Goal: Task Accomplishment & Management: Manage account settings

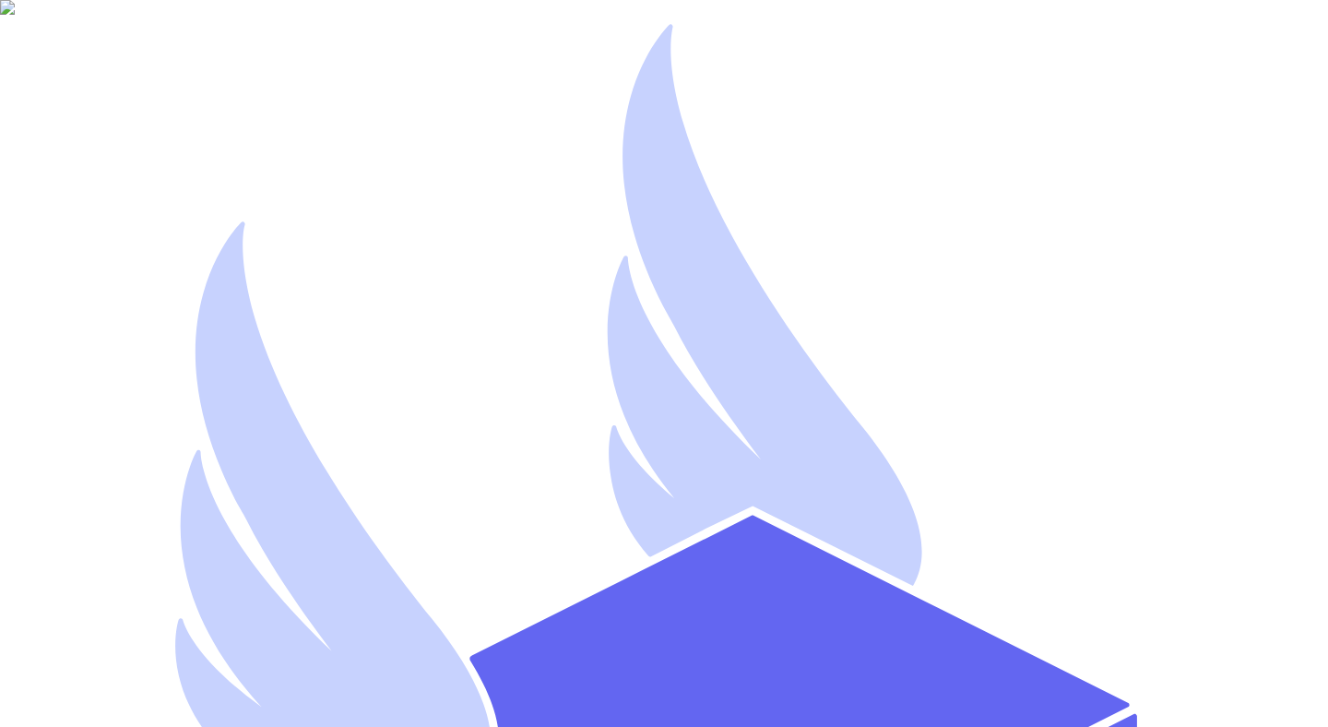
type input "mutahhar.ahmad+8@thryftship.com"
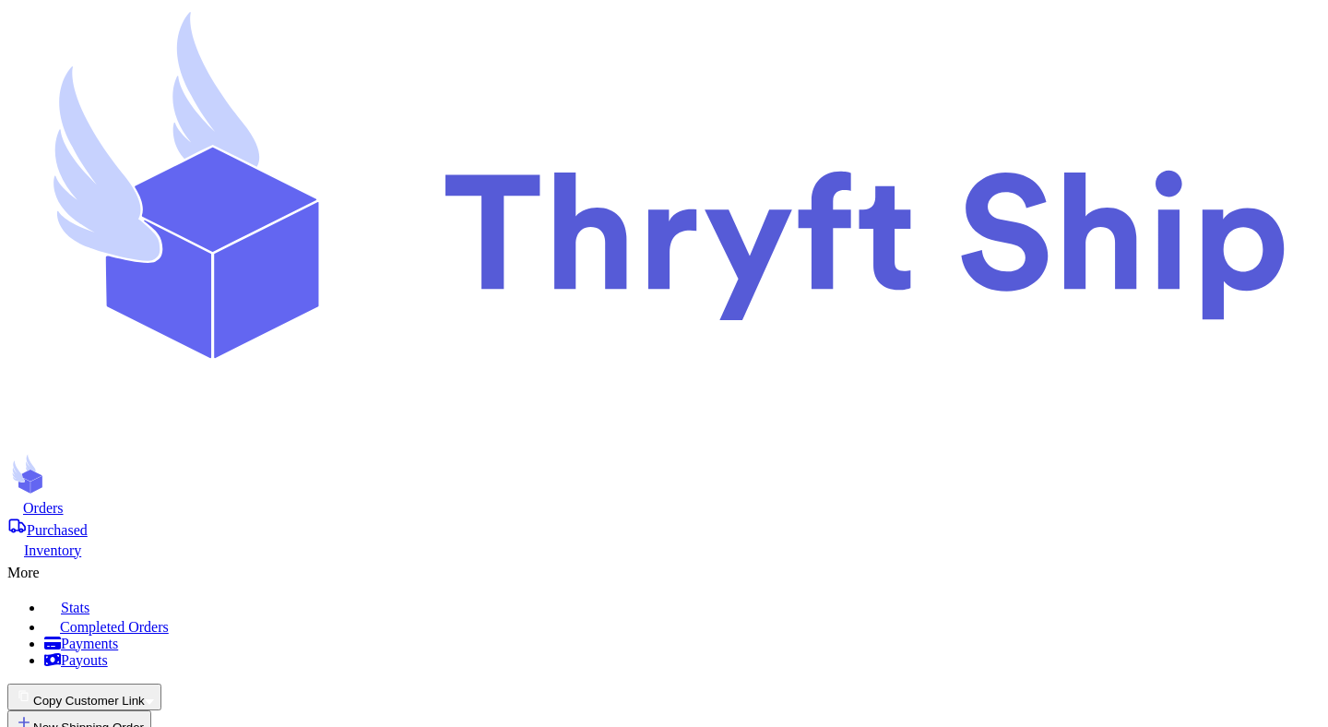
radio input "true"
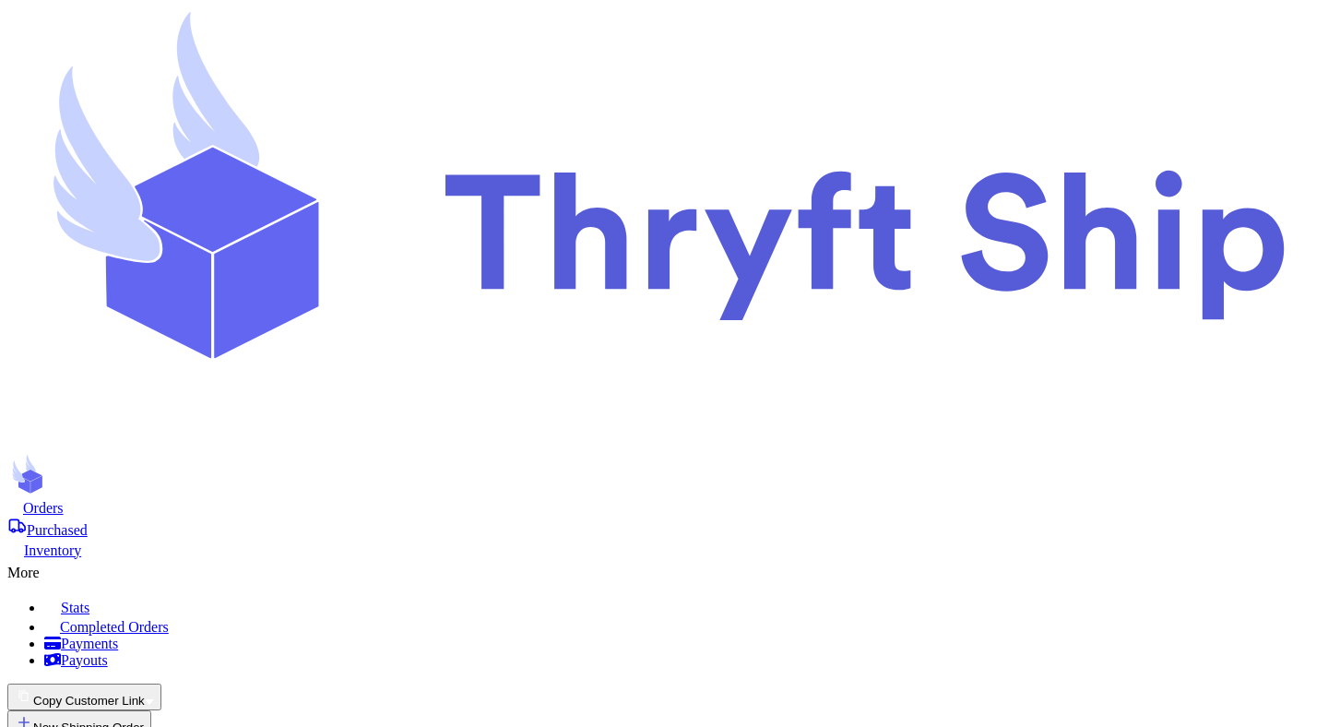
radio input "true"
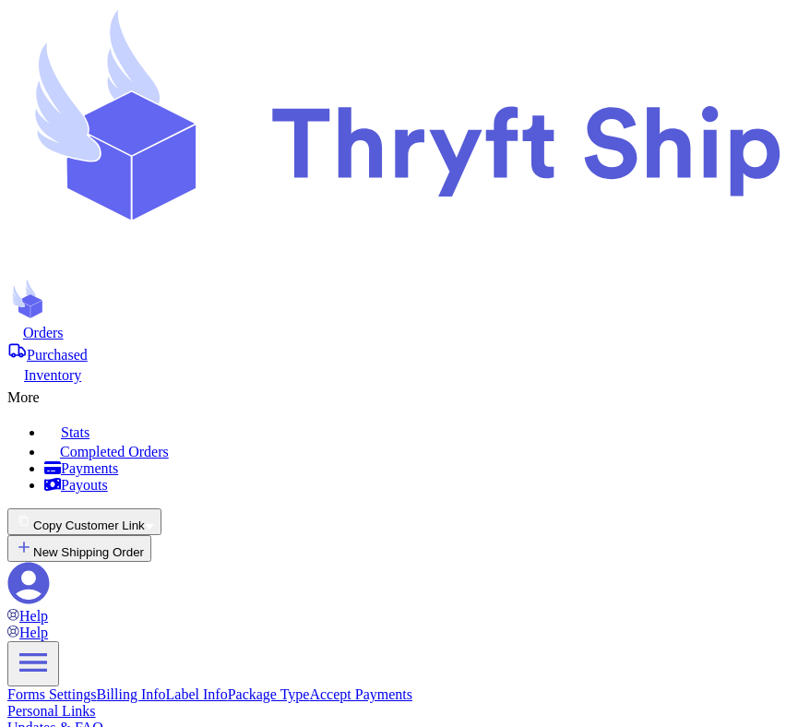
radio input "true"
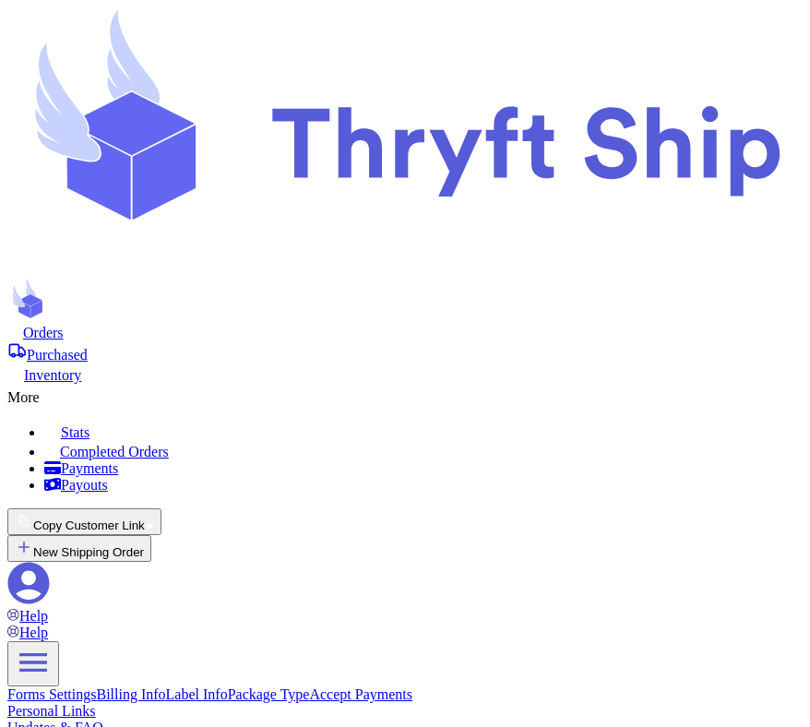
checkbox input "true"
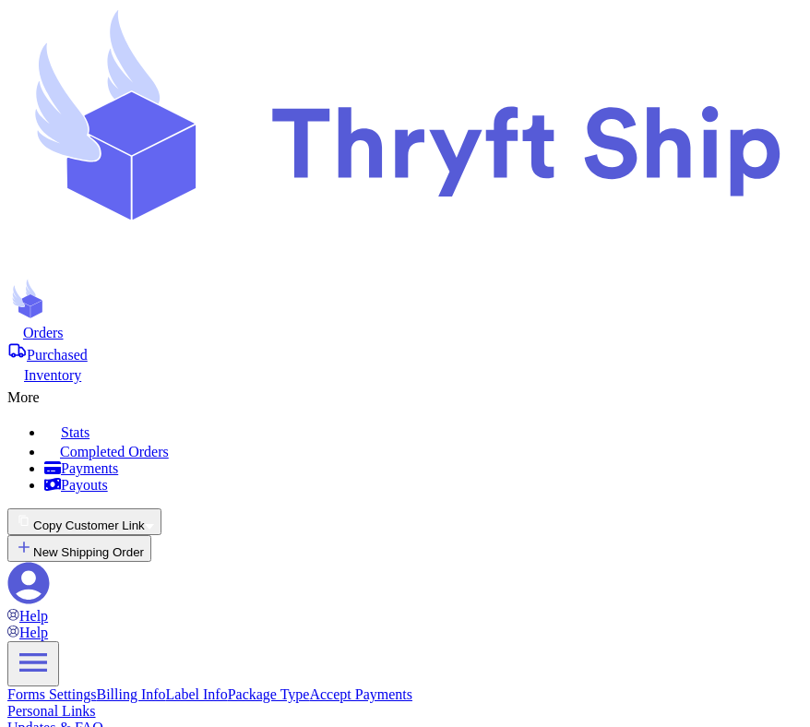
radio input "true"
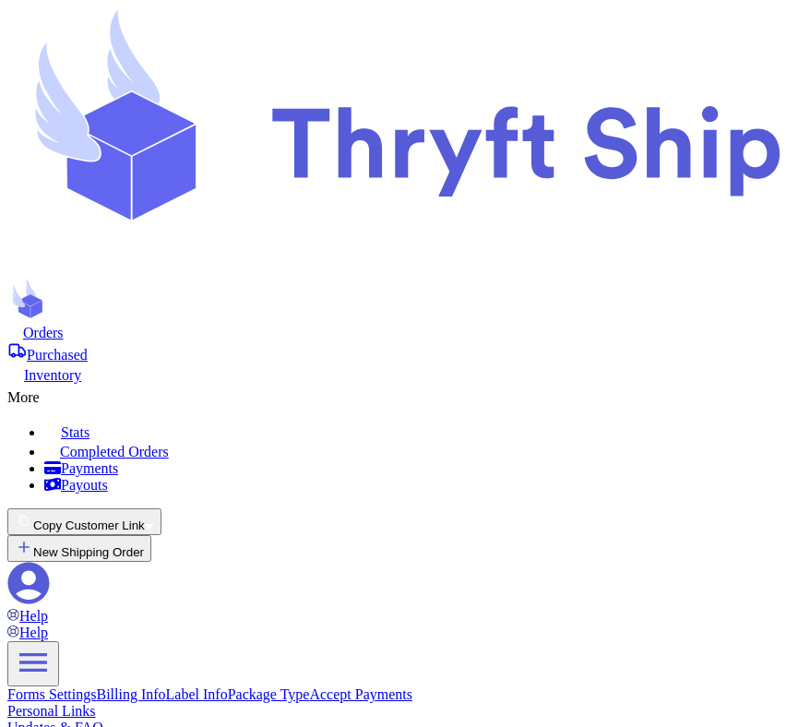
checkbox input "true"
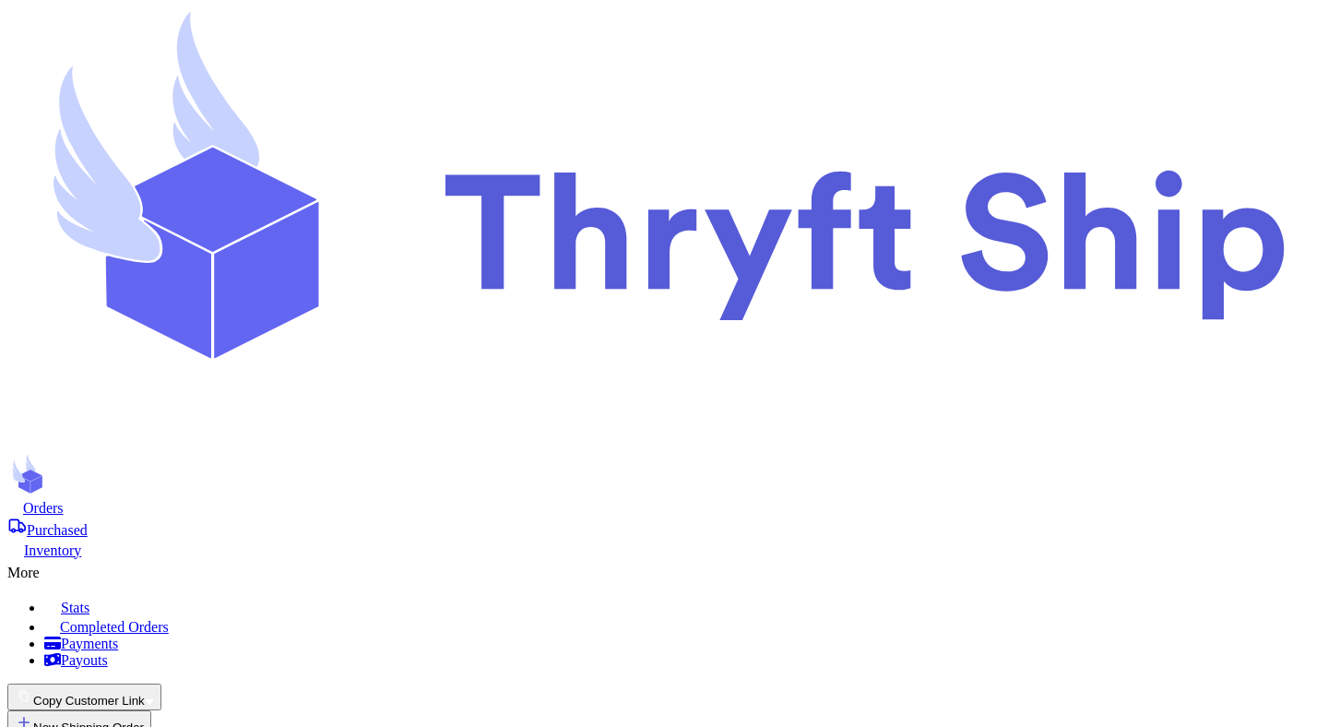
checkbox input "true"
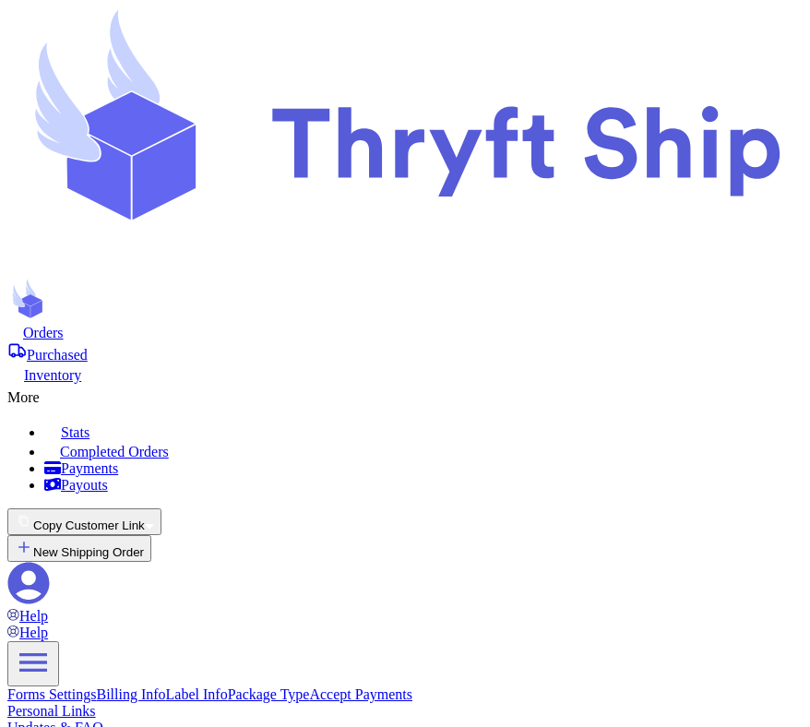
checkbox input "true"
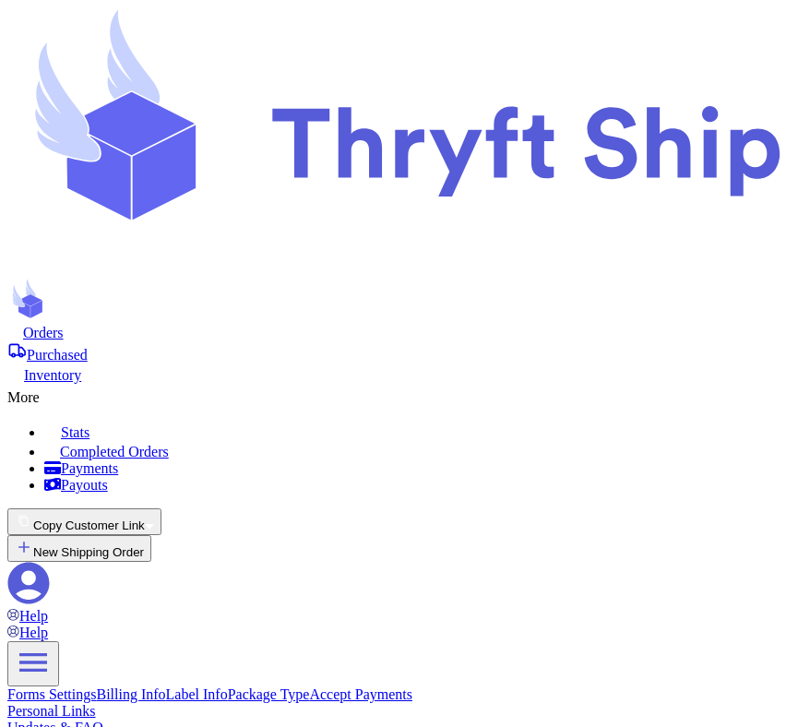
checkbox input "true"
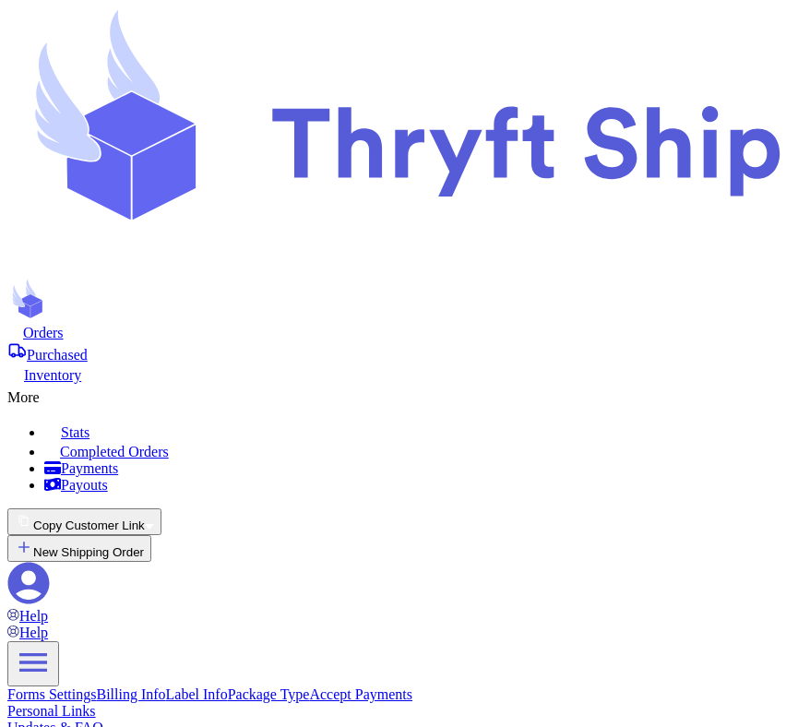
copy h2 "Add Bank Account (ACH)"
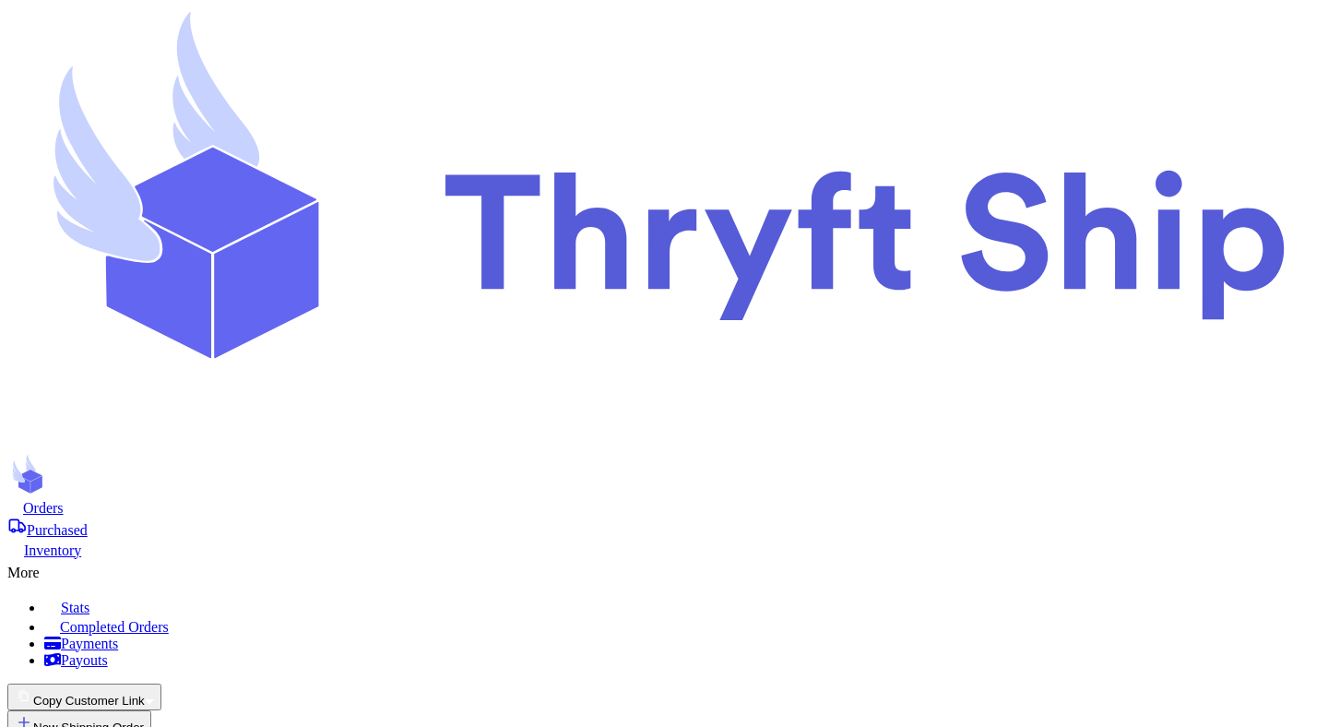
checkbox input "true"
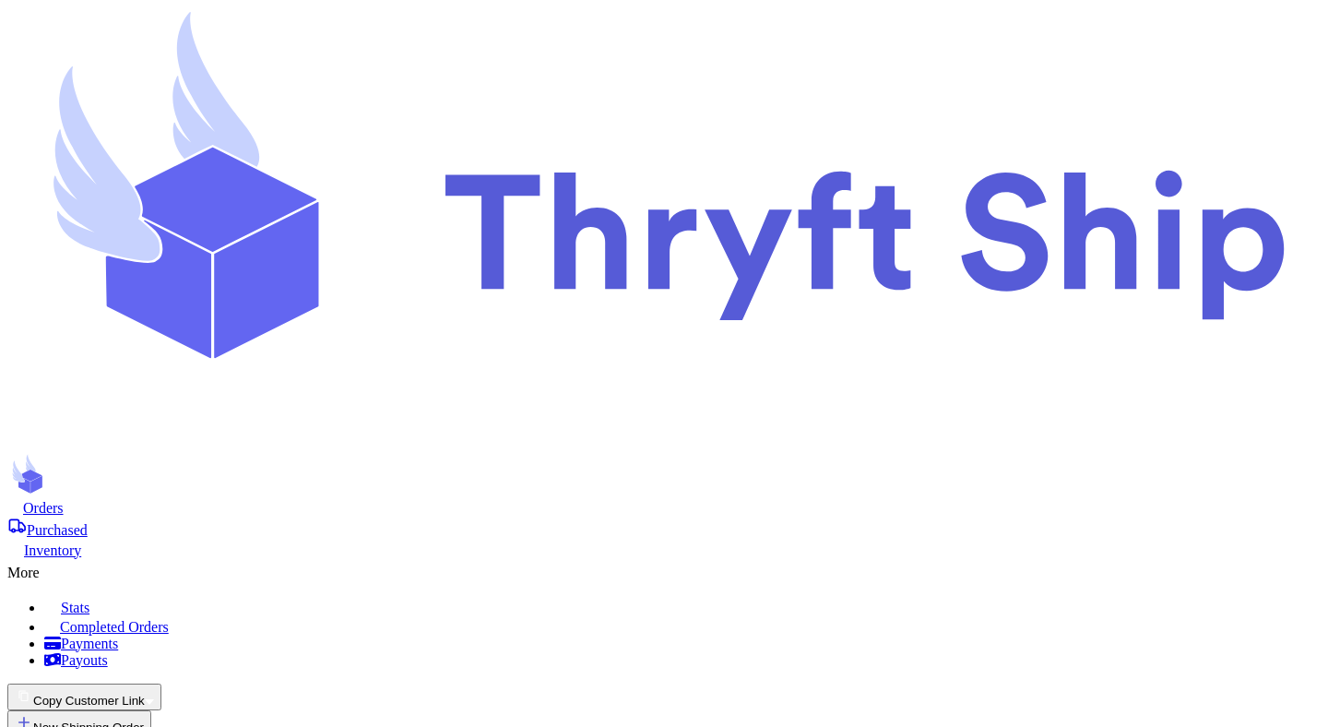
click at [64, 500] on span "Orders" at bounding box center [43, 508] width 41 height 16
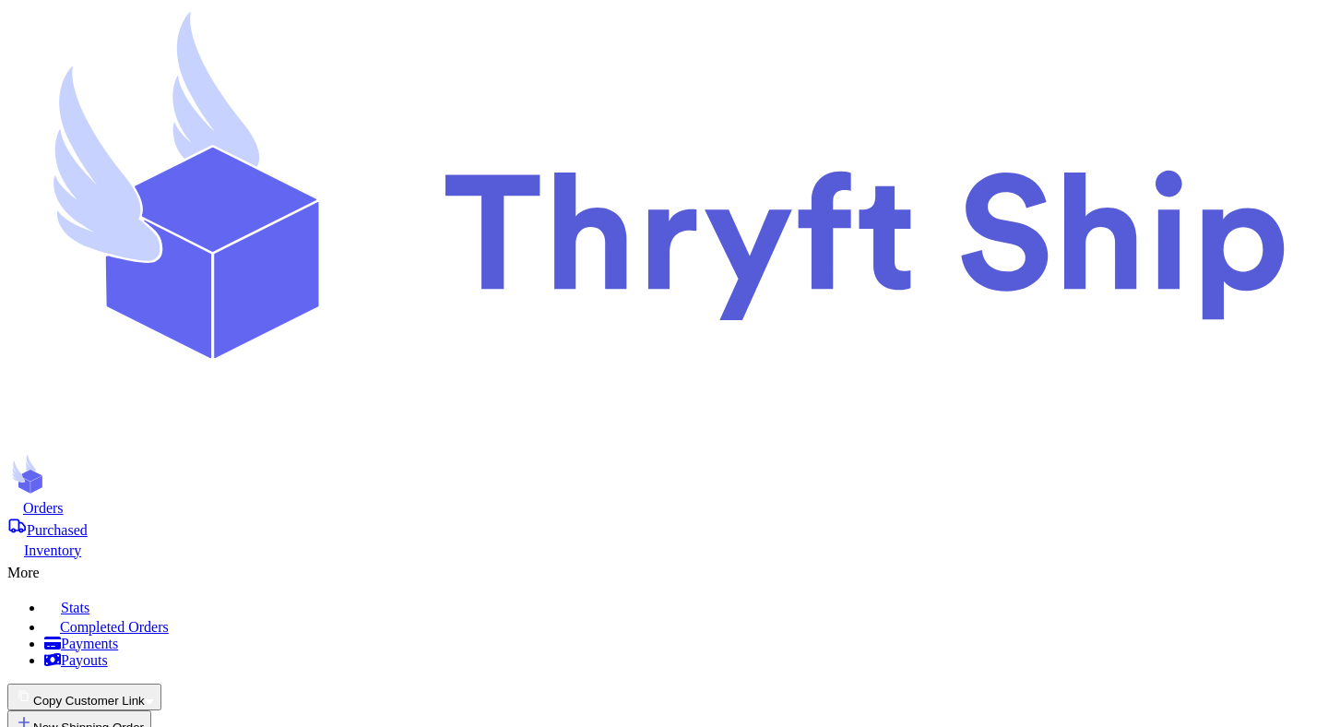
scroll to position [172, 0]
select select "GU"
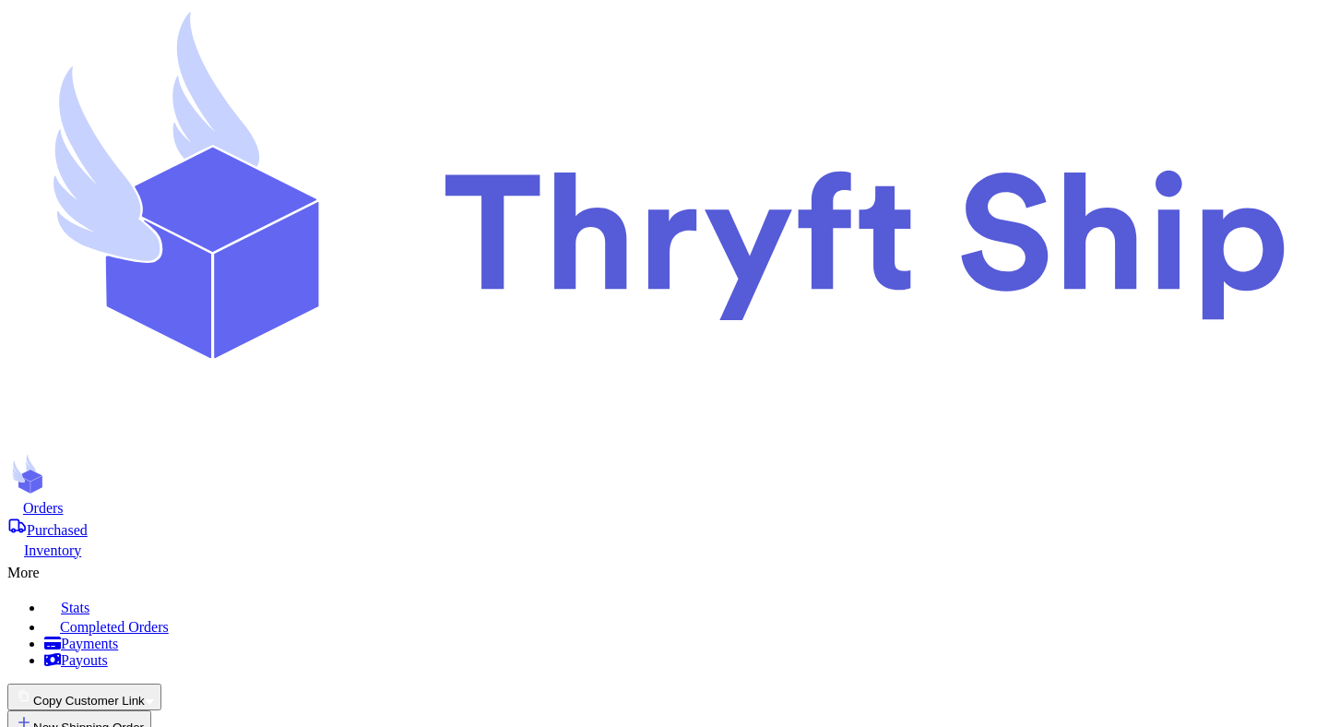
scroll to position [10, 0]
type input "test 2"
select select "unpaid"
type input "0"
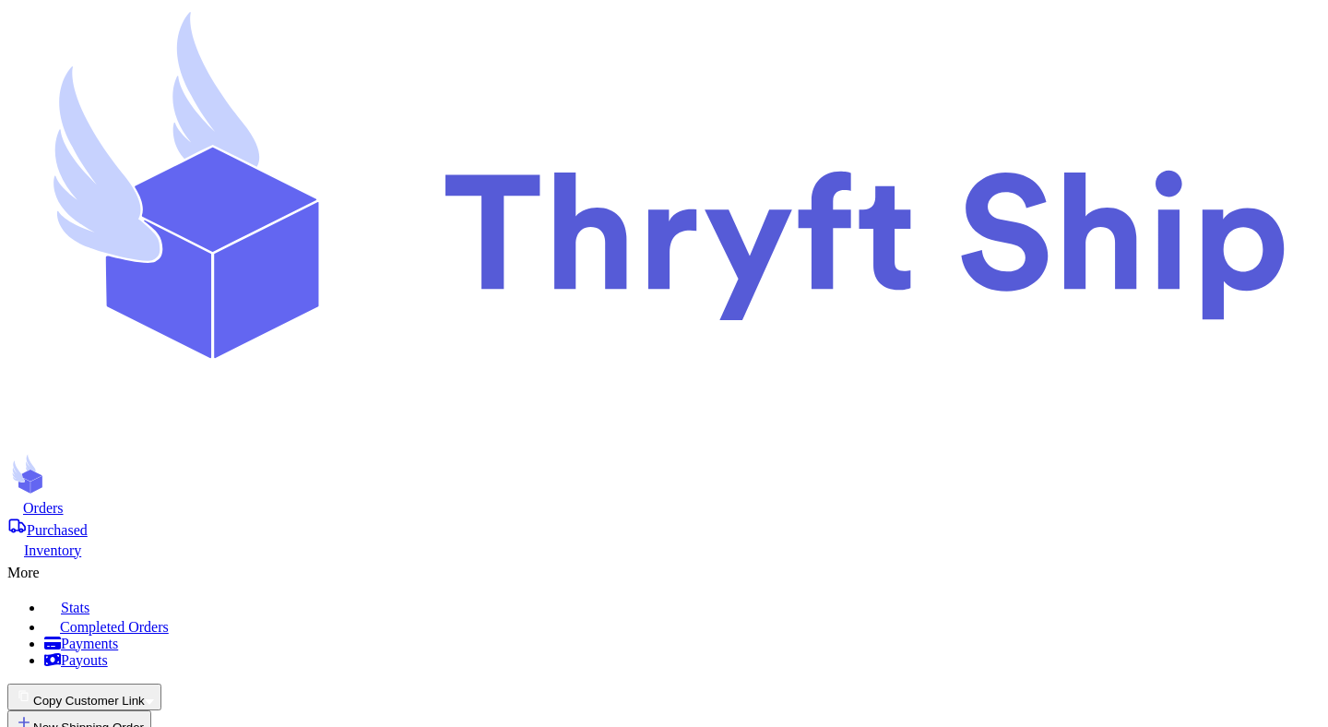
type input "12"
checkbox input "true"
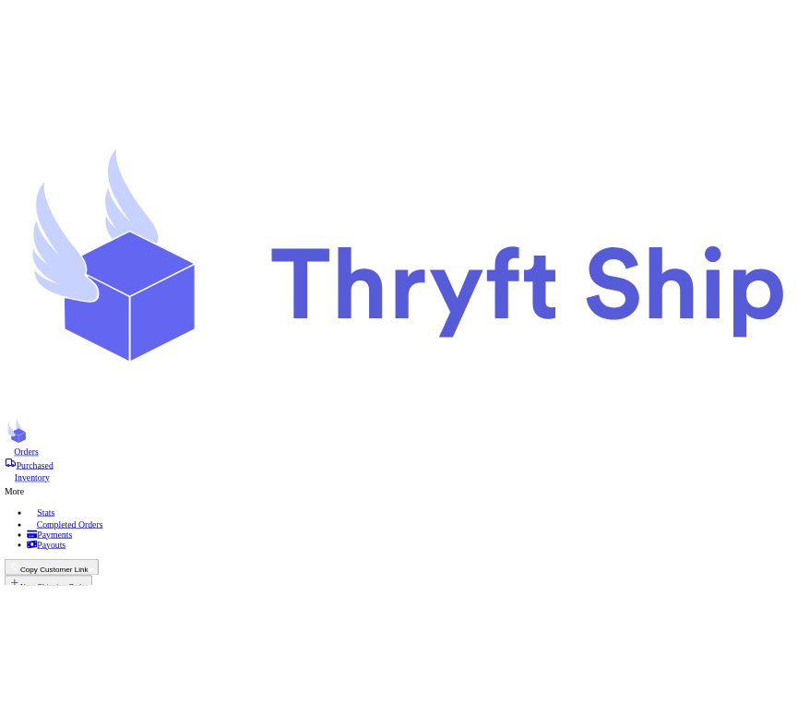
scroll to position [172, 0]
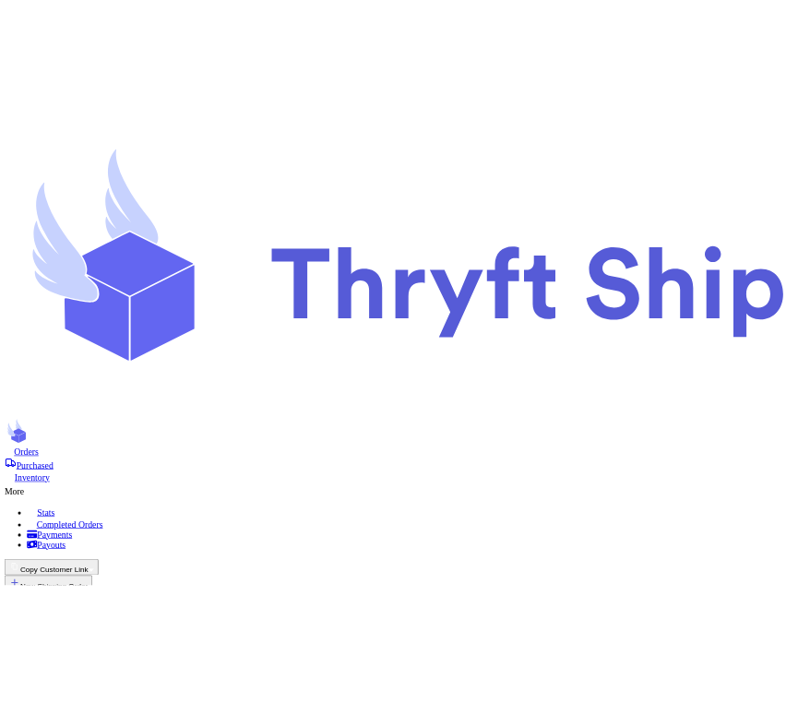
scroll to position [2200, 0]
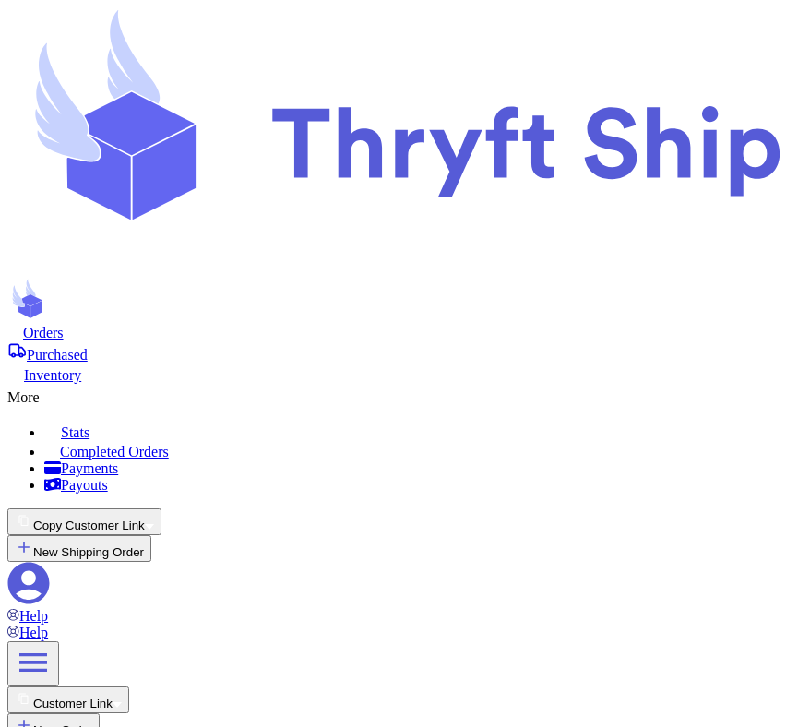
drag, startPoint x: 279, startPoint y: 334, endPoint x: 357, endPoint y: 361, distance: 82.0
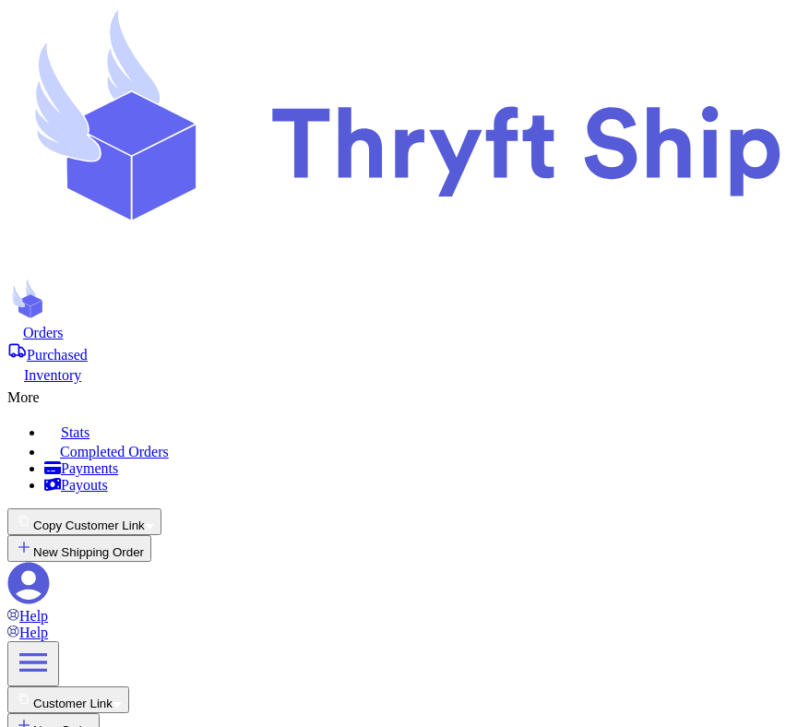
copy div "The following payment method types ["us_bank_account"] can only be used with Pa…"
drag, startPoint x: 279, startPoint y: 333, endPoint x: 579, endPoint y: 431, distance: 316.2
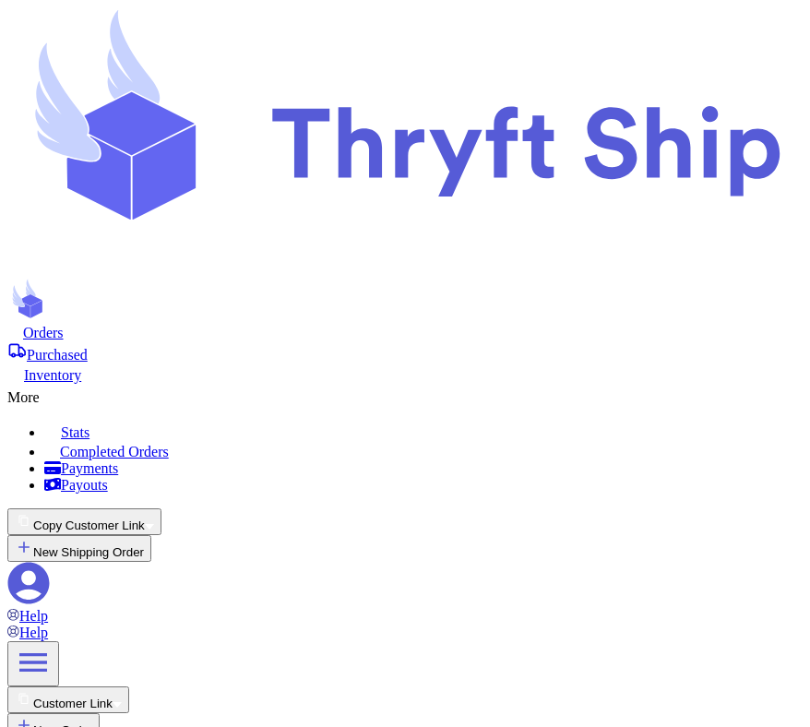
checkbox input "false"
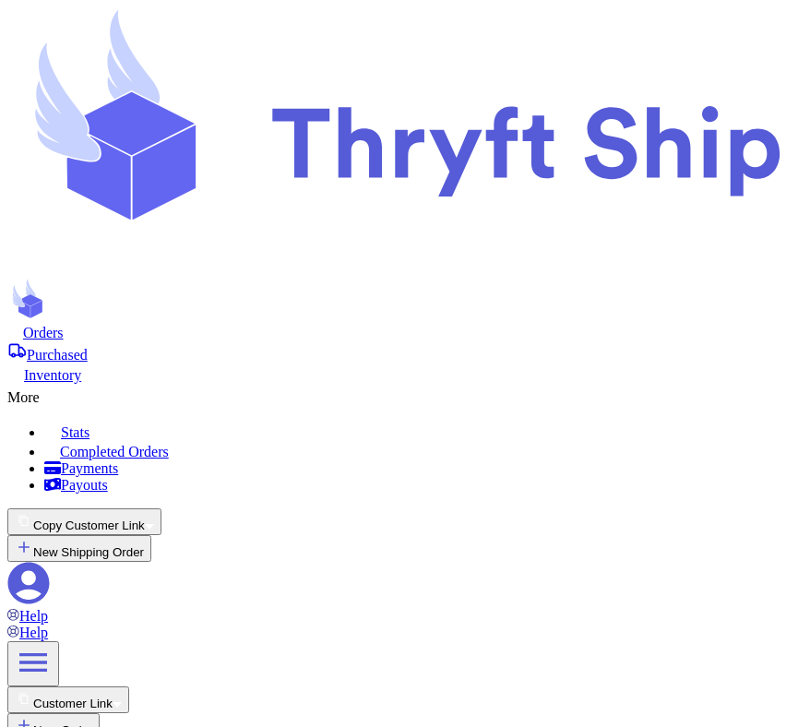
checkbox input "true"
click at [88, 347] on span "Purchased" at bounding box center [57, 355] width 61 height 16
click at [64, 325] on span "Orders" at bounding box center [43, 333] width 41 height 16
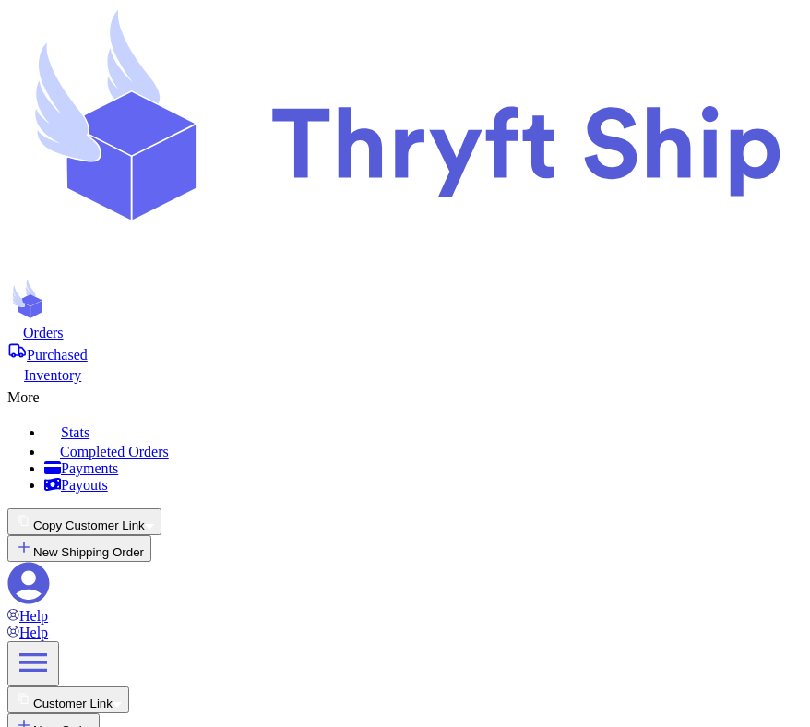
select select "GU"
type input "test 2"
select select "unpaid"
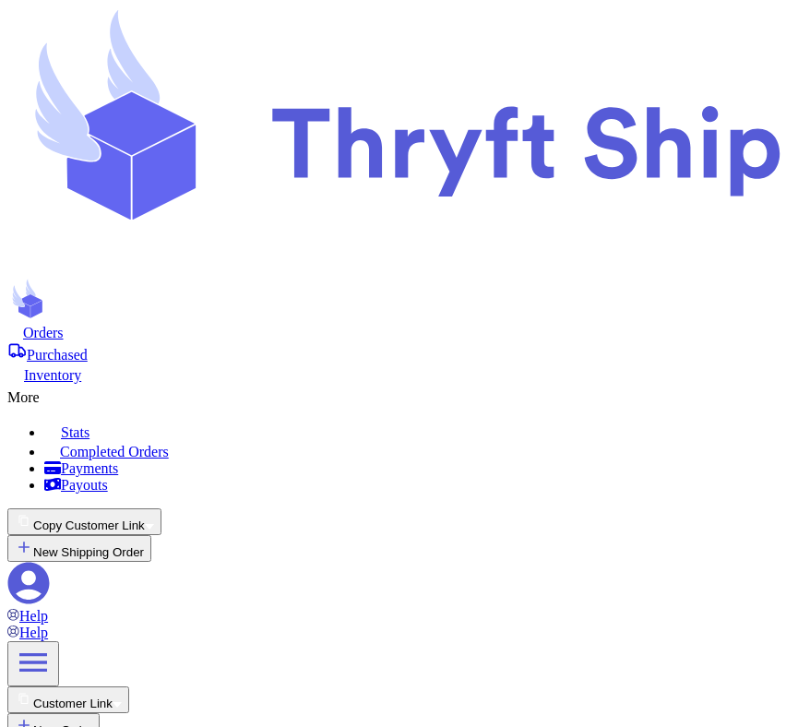
type input "0"
type input "12"
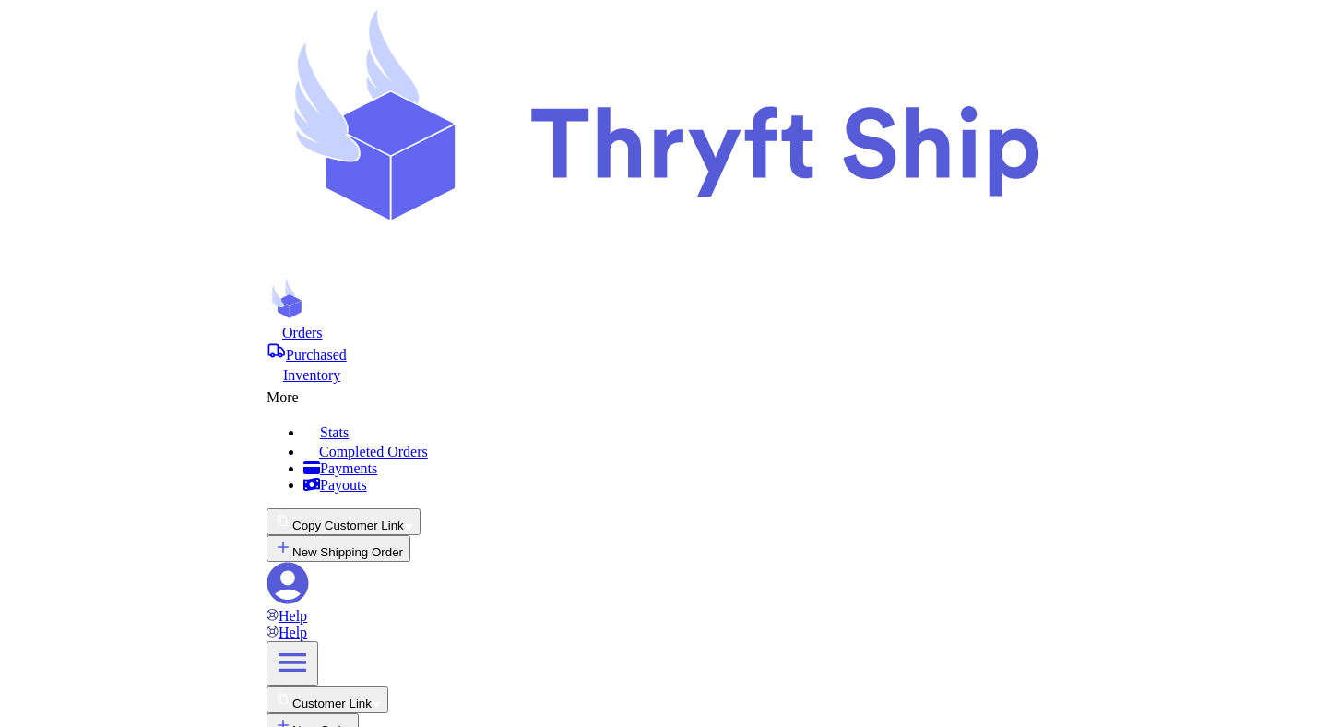
scroll to position [793, 0]
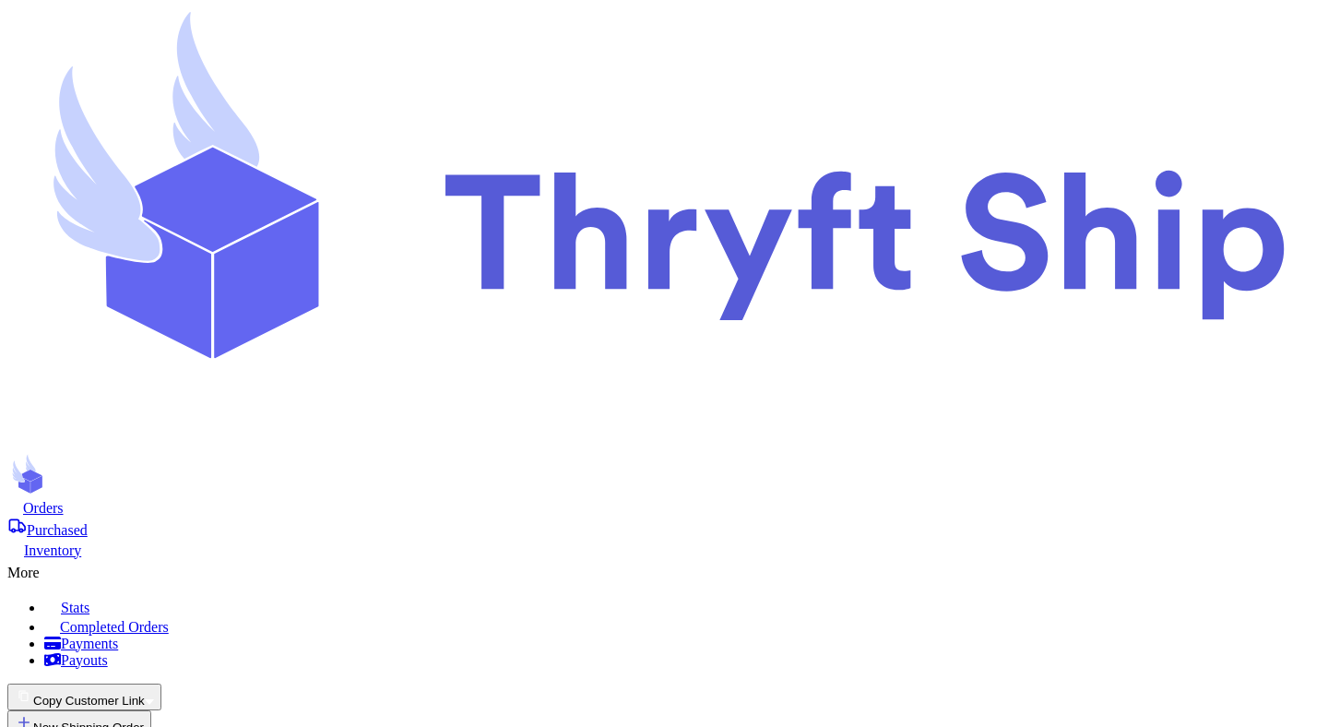
type input "33"
type input "20"
type input "30"
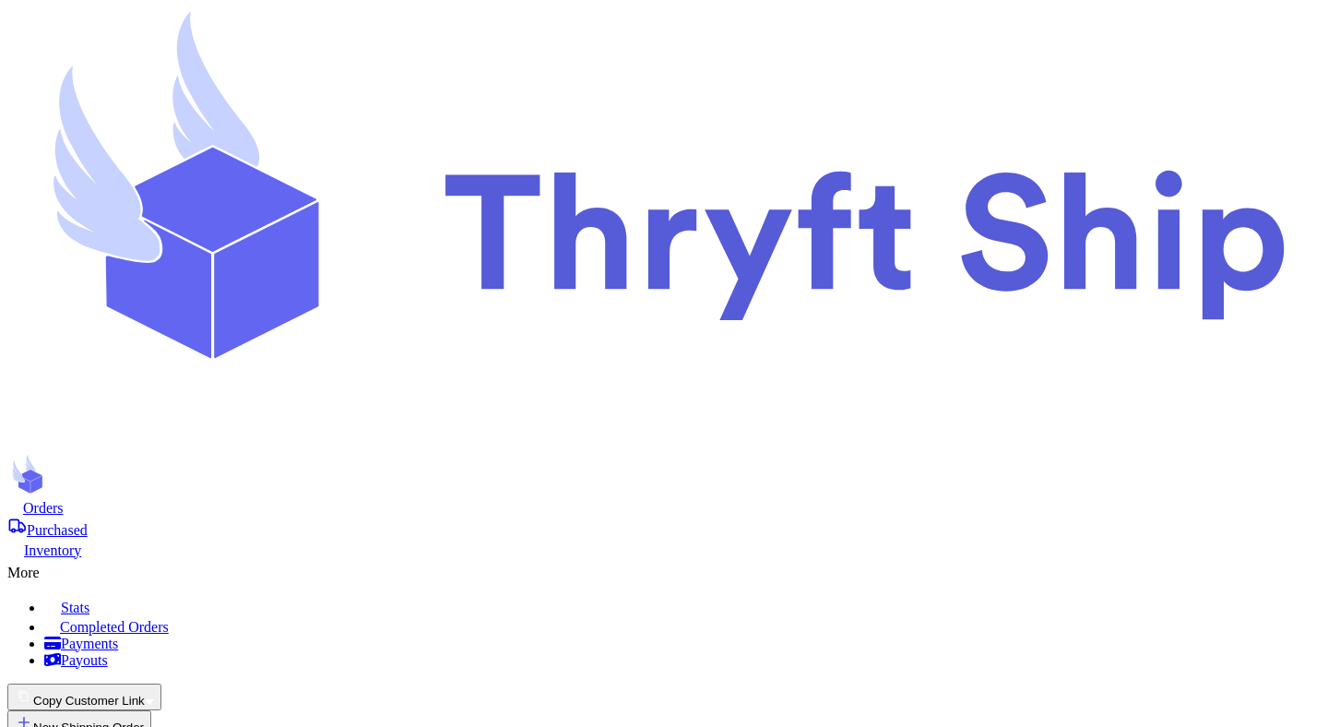
type input "2"
type input "1"
checkbox input "true"
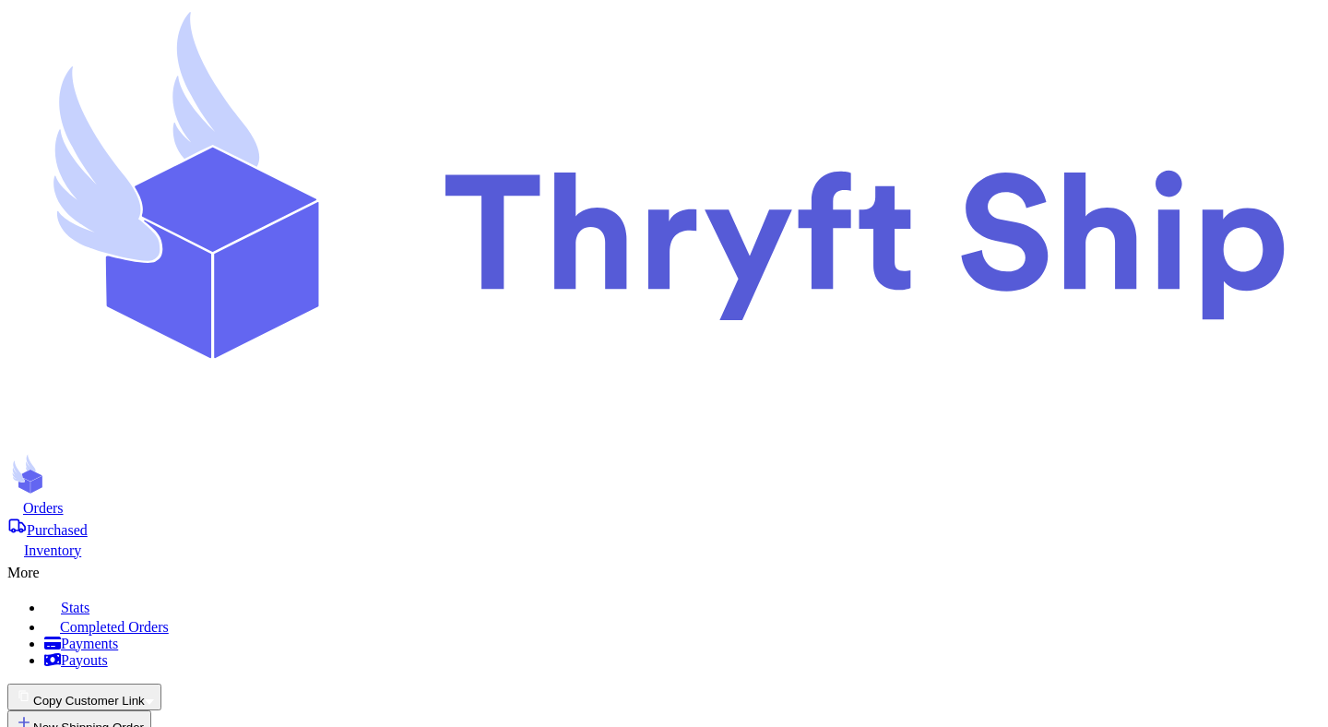
select select "GU"
radio input "true"
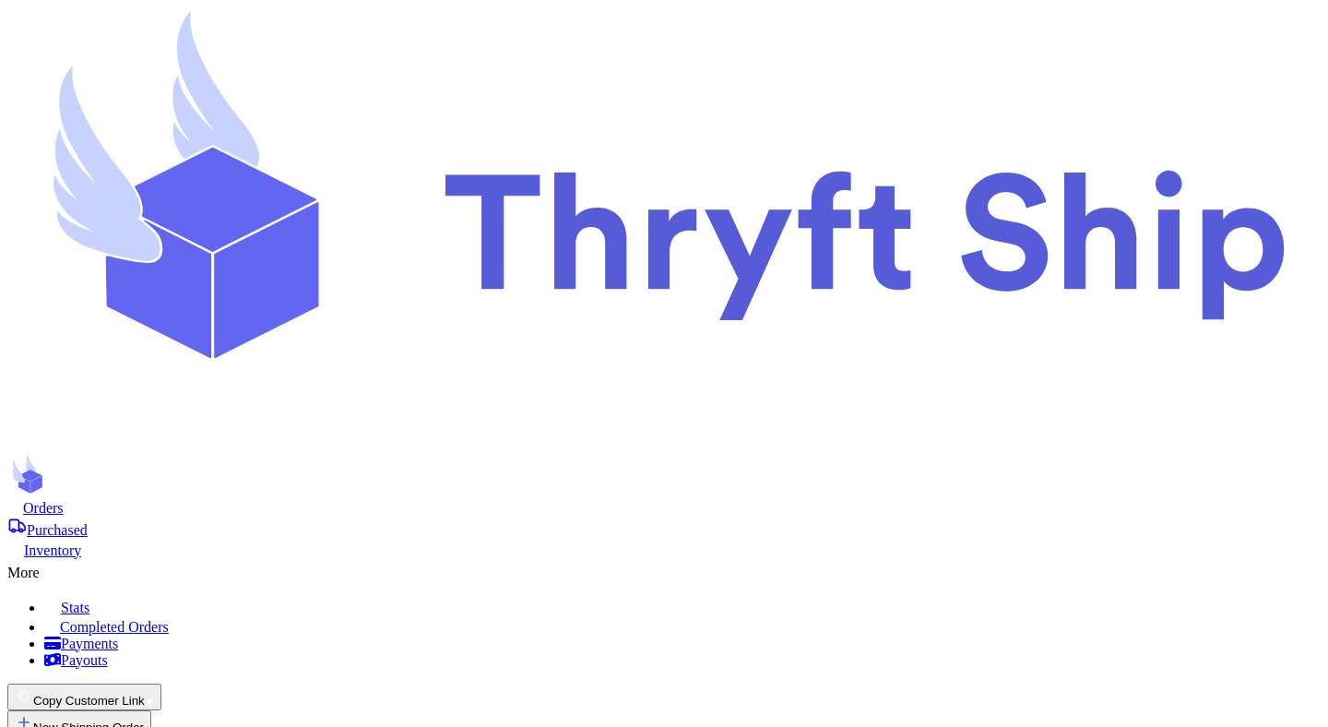
radio input "true"
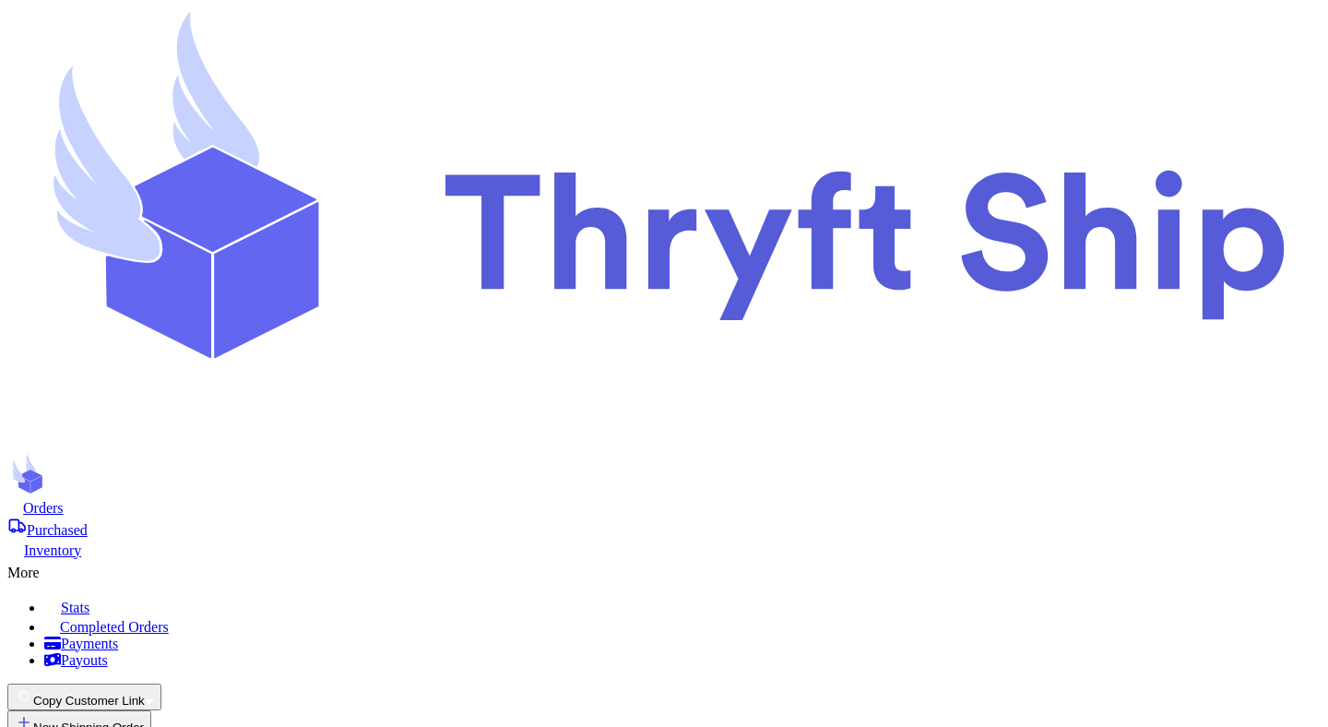
radio input "true"
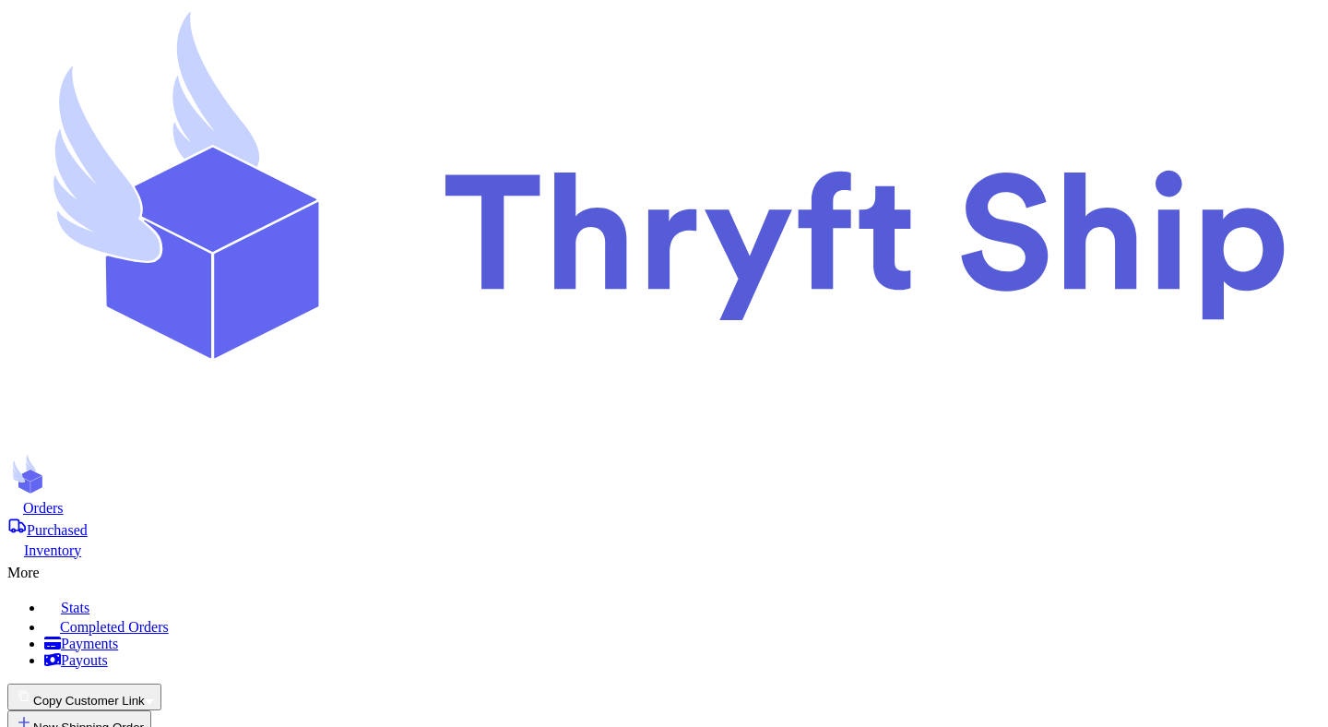
radio input "true"
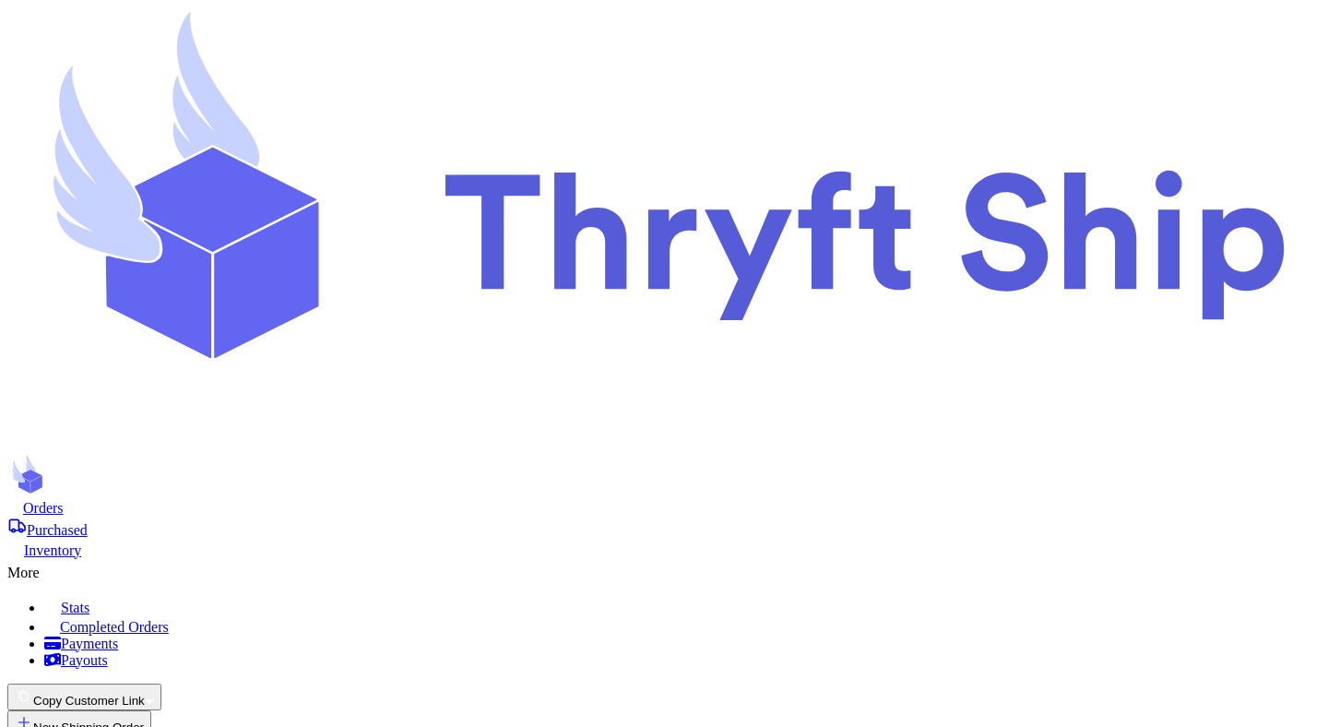
scroll to position [349, 0]
radio input "true"
